Goal: Navigation & Orientation: Find specific page/section

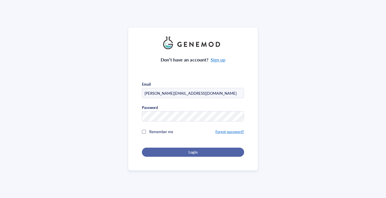
click at [192, 150] on span "Login" at bounding box center [192, 151] width 9 height 5
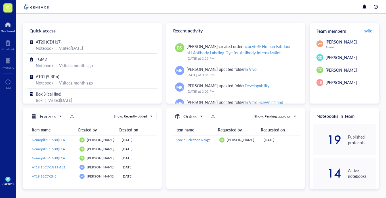
scroll to position [656, 0]
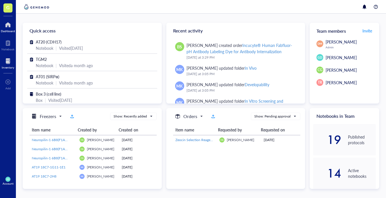
click at [10, 64] on div at bounding box center [8, 60] width 12 height 9
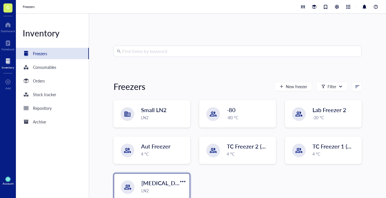
click at [167, 184] on span "[MEDICAL_DATA] Galileo" at bounding box center [173, 183] width 65 height 8
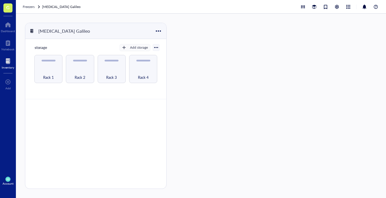
click at [12, 63] on div at bounding box center [8, 60] width 12 height 9
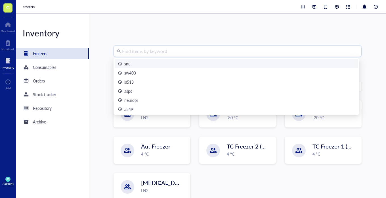
click at [144, 53] on input "search" at bounding box center [240, 51] width 236 height 11
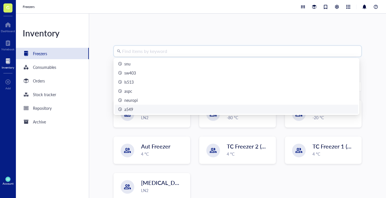
click at [142, 113] on div "a549" at bounding box center [237, 108] width 244 height 9
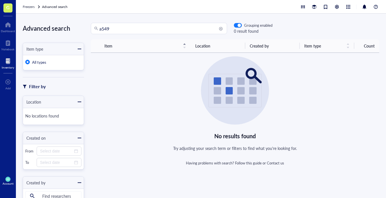
click at [102, 28] on input "a549" at bounding box center [161, 28] width 124 height 11
click at [136, 33] on input "549" at bounding box center [161, 28] width 124 height 11
click at [100, 29] on input "549" at bounding box center [161, 28] width 124 height 11
click at [121, 25] on input "[MEDICAL_DATA]" at bounding box center [161, 28] width 124 height 11
type input "a549"
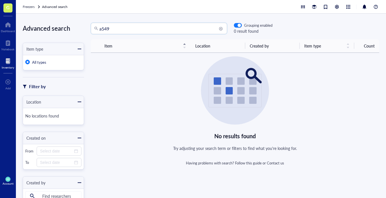
click at [5, 63] on div at bounding box center [8, 60] width 12 height 9
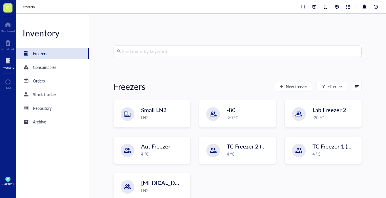
click at [129, 53] on input "search" at bounding box center [240, 51] width 236 height 11
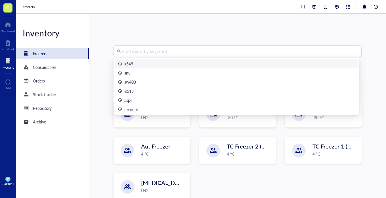
click at [129, 62] on div "a549" at bounding box center [128, 63] width 9 height 6
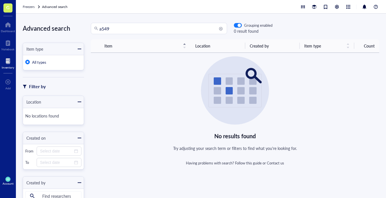
click at [9, 62] on div at bounding box center [8, 60] width 12 height 9
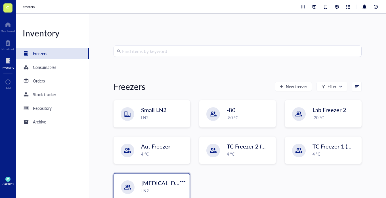
click at [168, 186] on div "[MEDICAL_DATA] Galileo LN2" at bounding box center [163, 186] width 45 height 15
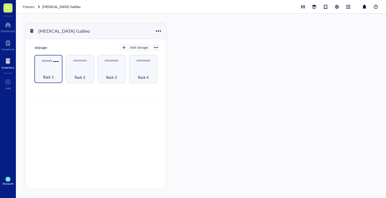
click at [52, 72] on div "Rack 1" at bounding box center [48, 74] width 22 height 12
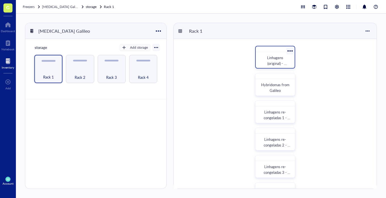
click at [281, 66] on div "Linhagens (original) - ANTHARIS" at bounding box center [275, 60] width 34 height 12
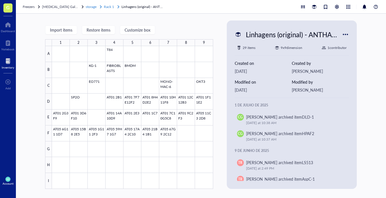
click at [110, 8] on span "Rack 1" at bounding box center [109, 6] width 10 height 5
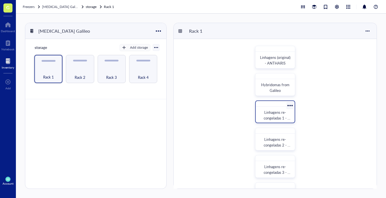
click at [285, 116] on span "Linhagens re-congeladas 1 - ANTHARIS" at bounding box center [277, 117] width 27 height 17
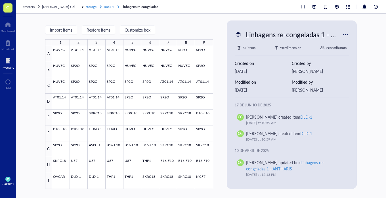
click at [112, 6] on span "Rack 1" at bounding box center [109, 6] width 10 height 5
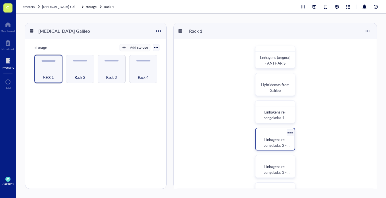
click at [280, 139] on span "Linhagens re-congeladas 2 - ANTHARIS" at bounding box center [277, 145] width 27 height 17
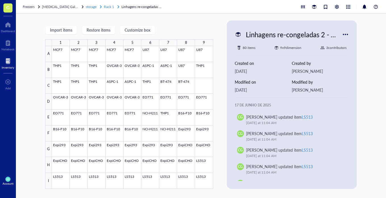
click at [108, 4] on span "Rack 1" at bounding box center [109, 6] width 10 height 5
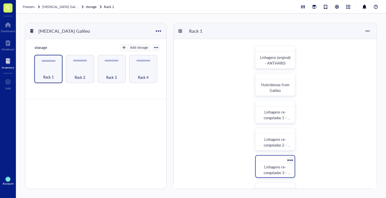
click at [284, 167] on span "Linhagens re-congeladas 3 - ANTHARIS" at bounding box center [277, 172] width 27 height 17
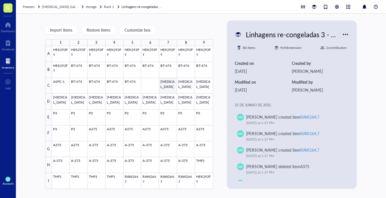
click at [169, 85] on div at bounding box center [132, 117] width 161 height 142
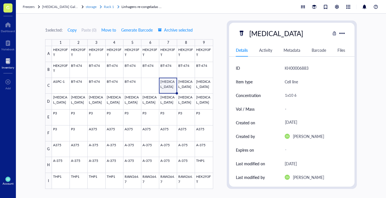
click at [110, 8] on span "Rack 1" at bounding box center [109, 6] width 10 height 5
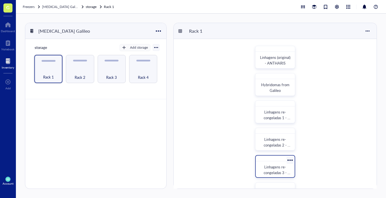
click at [265, 174] on span "Linhagens re-congeladas 3 - ANTHARIS" at bounding box center [277, 172] width 27 height 17
